Goal: Task Accomplishment & Management: Use online tool/utility

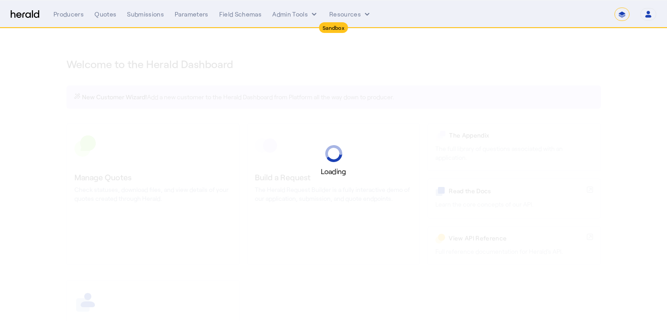
select select "*******"
select select "pfm_2v8p_herald_api"
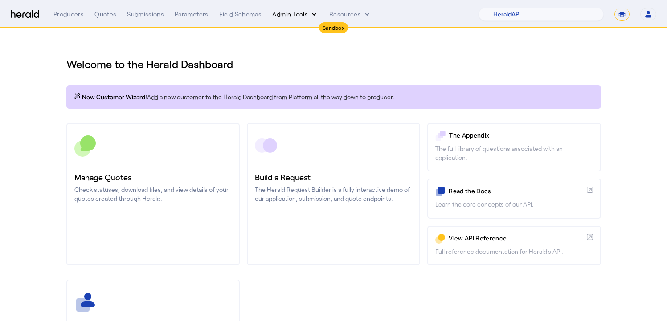
click at [295, 12] on button "Admin Tools" at bounding box center [295, 14] width 46 height 9
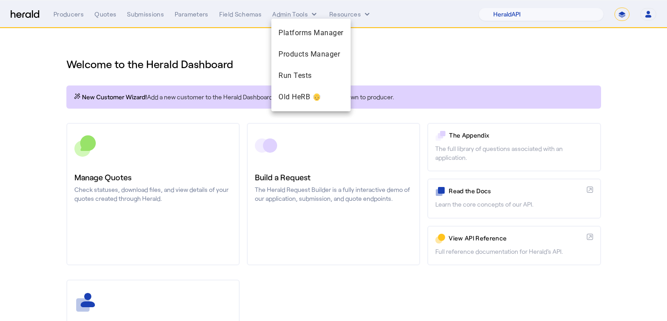
drag, startPoint x: 160, startPoint y: 53, endPoint x: 161, endPoint y: 46, distance: 6.4
click at [160, 52] on div at bounding box center [333, 160] width 667 height 321
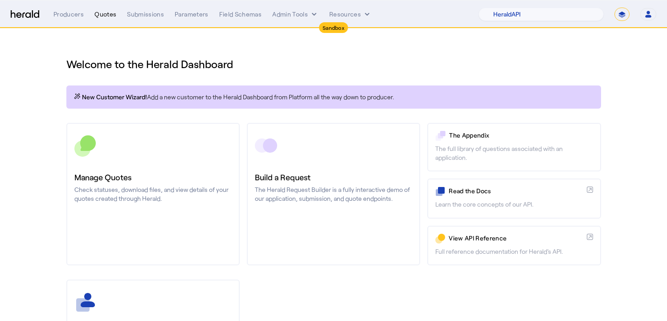
click at [107, 16] on div "Quotes" at bounding box center [105, 14] width 22 height 9
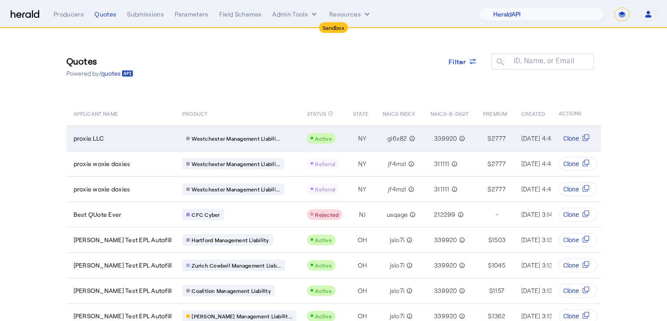
click at [124, 136] on div "proxie LLC" at bounding box center [122, 138] width 98 height 9
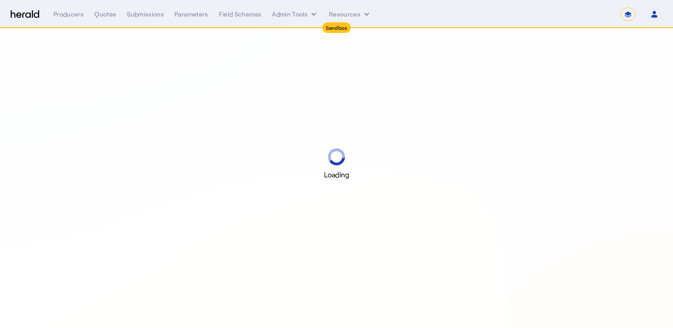
select select "*******"
select select "pfm_2v8p_herald_api"
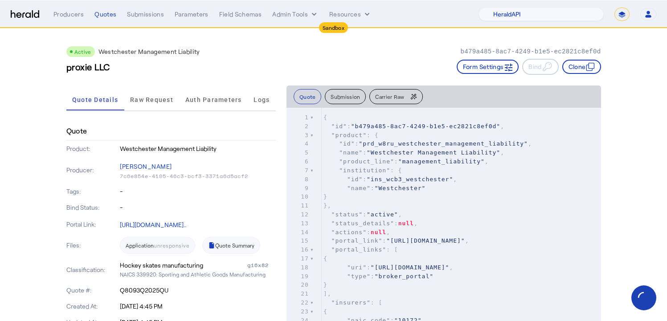
click at [390, 229] on span ""actions" : null ," at bounding box center [356, 232] width 67 height 7
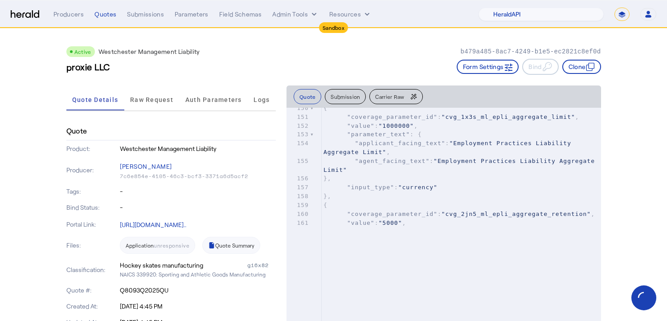
scroll to position [1891, 0]
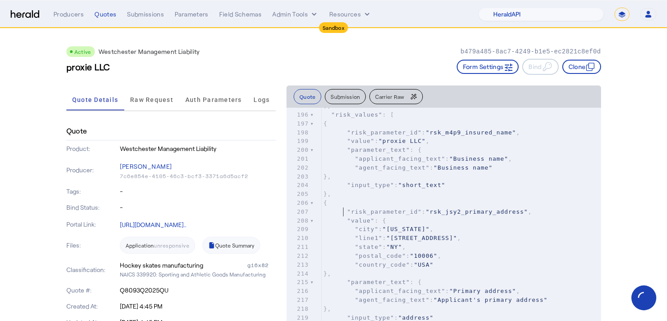
click at [408, 208] on pre "{" at bounding box center [461, 203] width 279 height 9
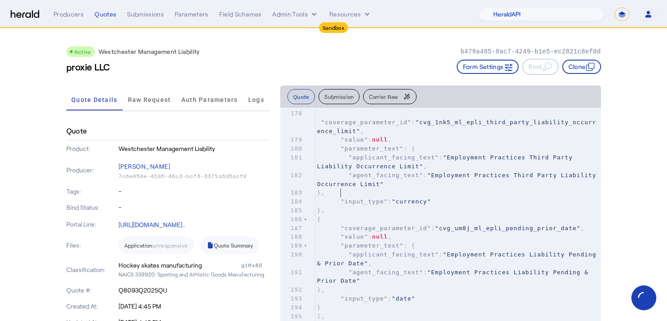
click at [487, 206] on pre "}," at bounding box center [457, 210] width 285 height 9
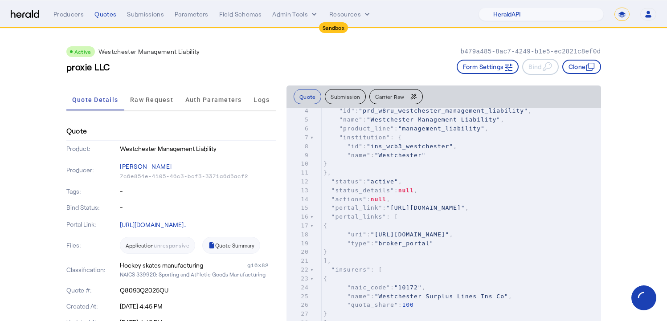
scroll to position [222, 0]
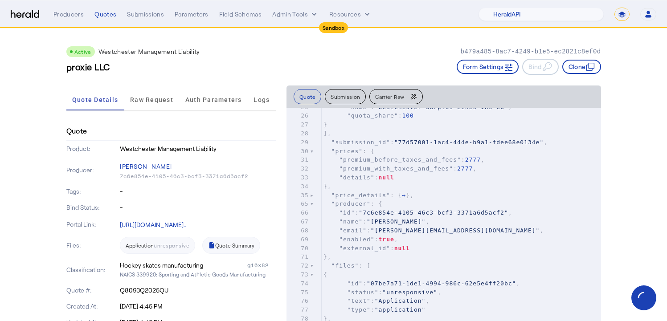
click at [310, 208] on div at bounding box center [312, 204] width 4 height 9
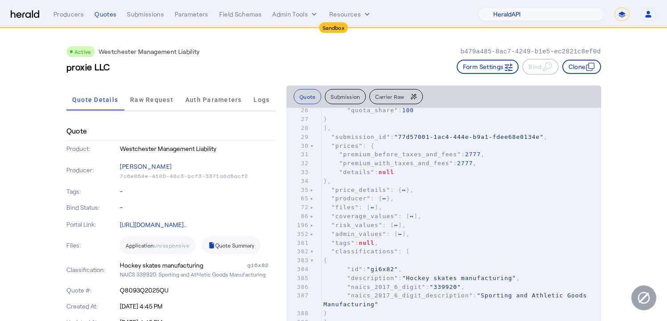
scroll to position [0, 0]
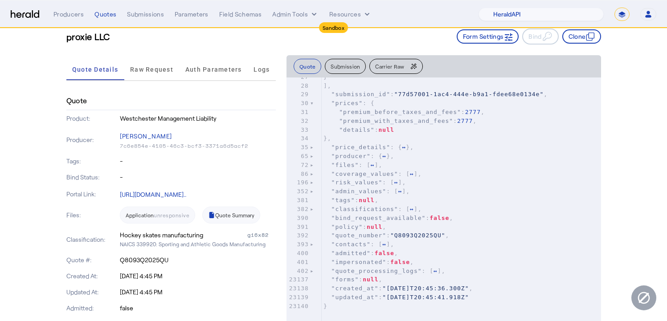
click at [435, 226] on div "16 "portal_links" : [ 17 { 18 "uri" : "[URL][DOMAIN_NAME]" , 19 "type" : "broke…" at bounding box center [461, 143] width 279 height 335
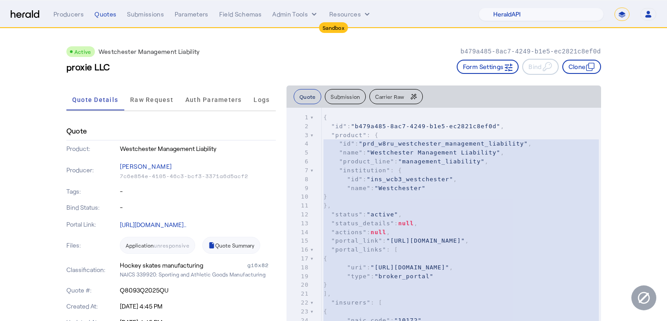
type textarea "**********"
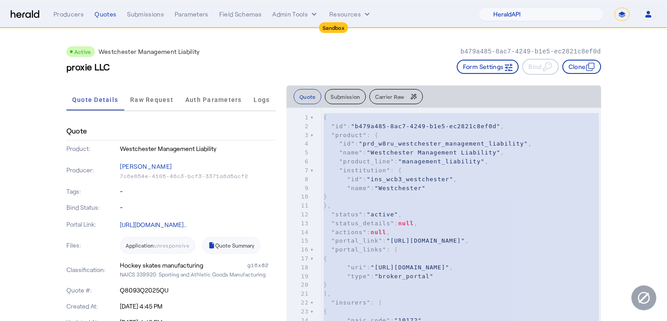
drag, startPoint x: 420, startPoint y: 261, endPoint x: 316, endPoint y: 104, distance: 189.2
